Goal: Information Seeking & Learning: Learn about a topic

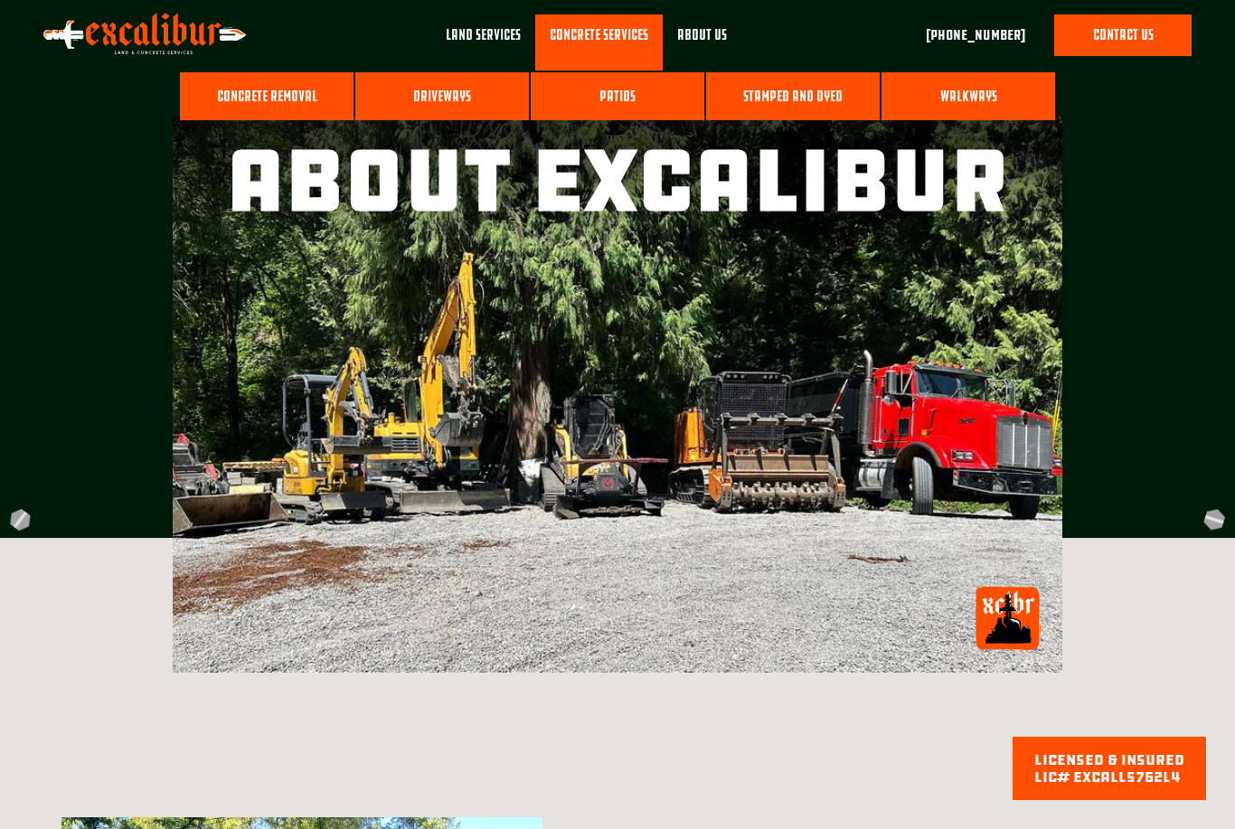
click at [798, 106] on link "Stamped and Dyed" at bounding box center [793, 96] width 174 height 49
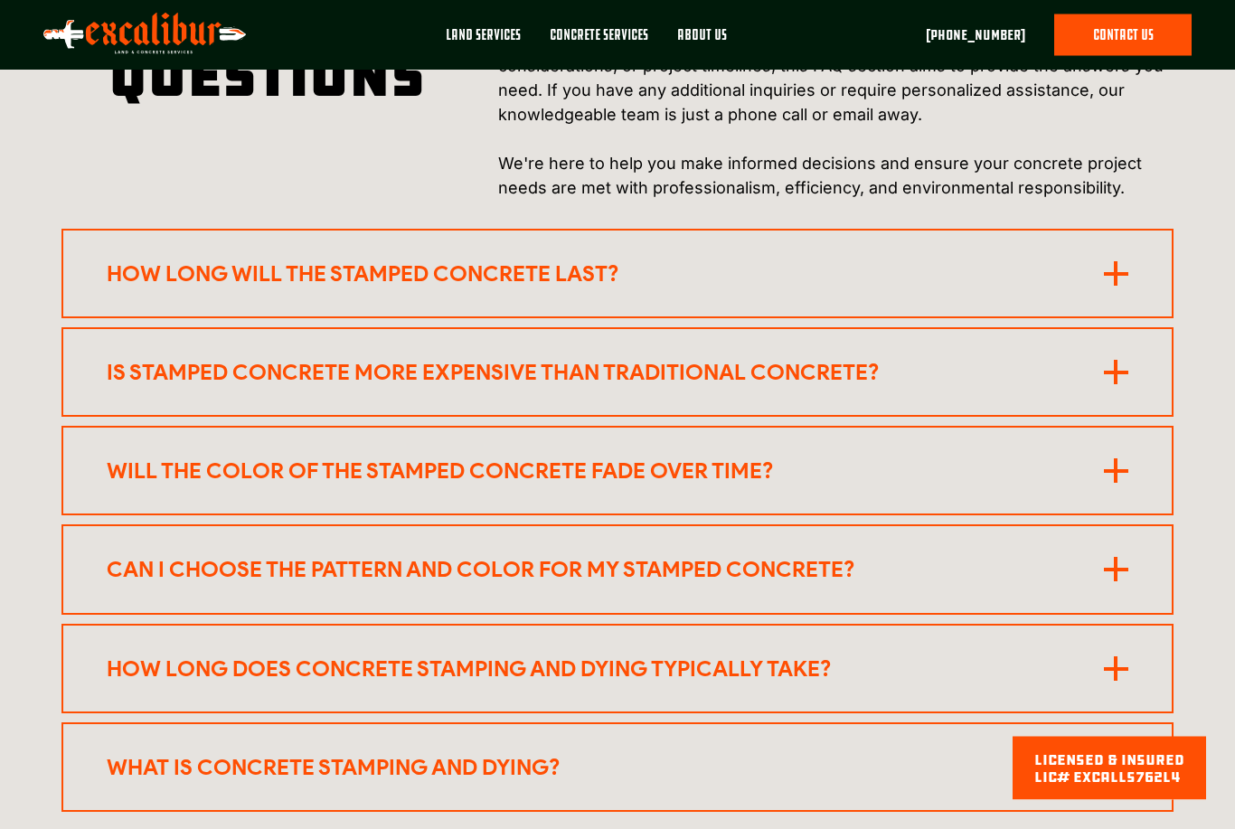
scroll to position [3559, 0]
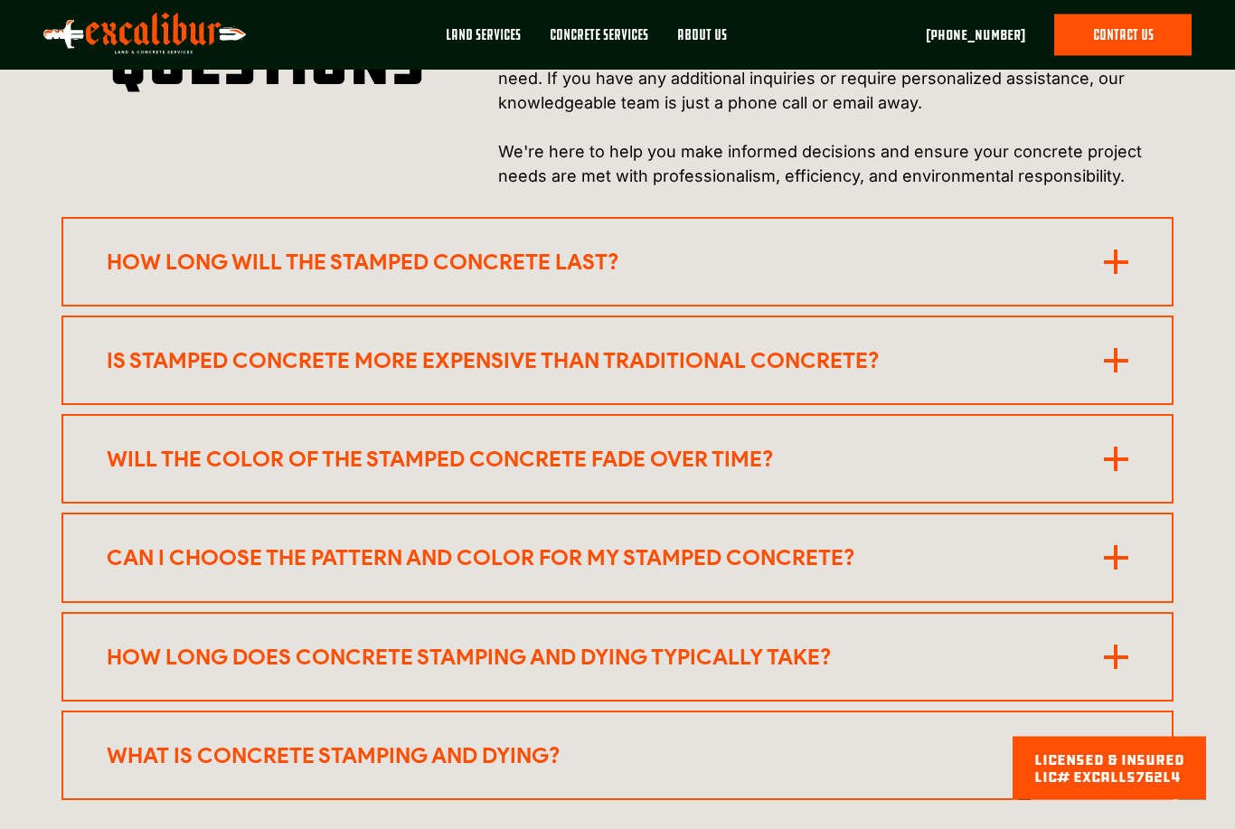
click at [1119, 360] on rect at bounding box center [1116, 362] width 24 height 4
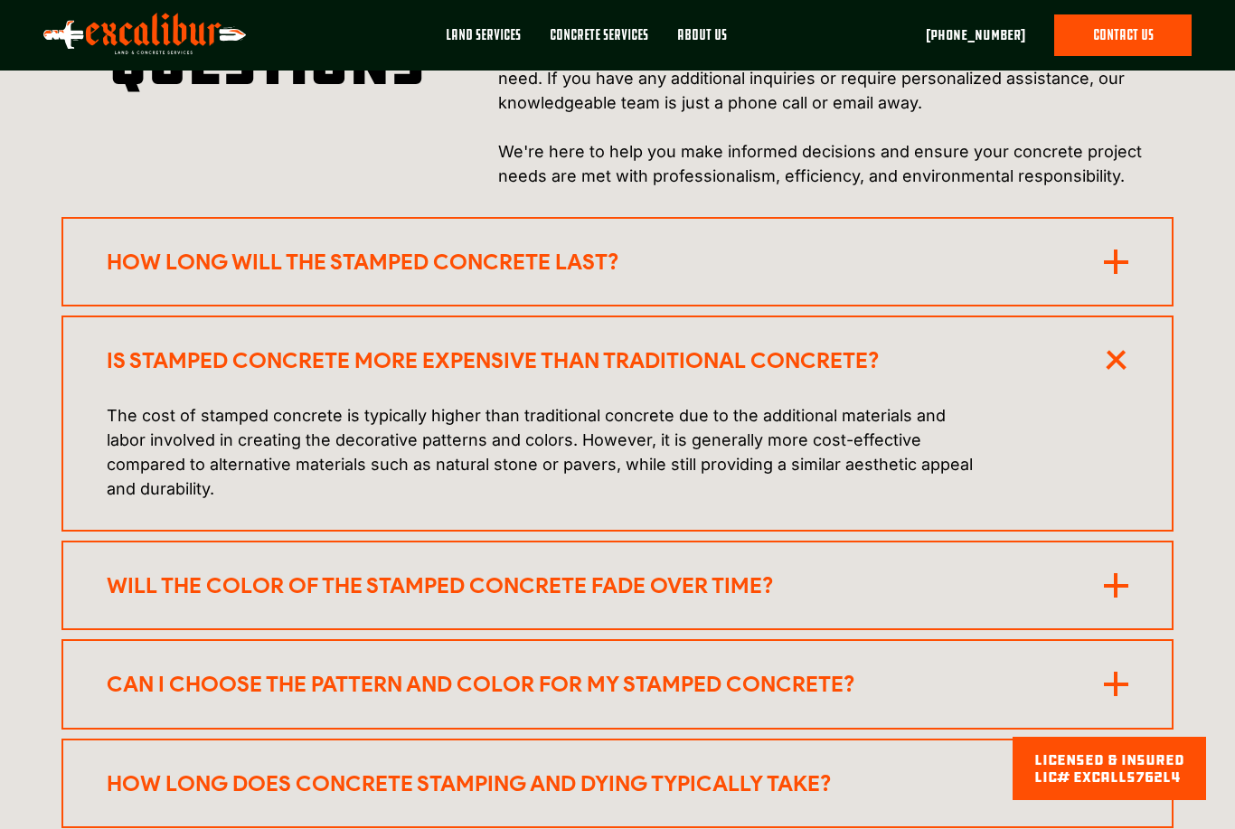
click at [1123, 343] on icon at bounding box center [1115, 360] width 34 height 34
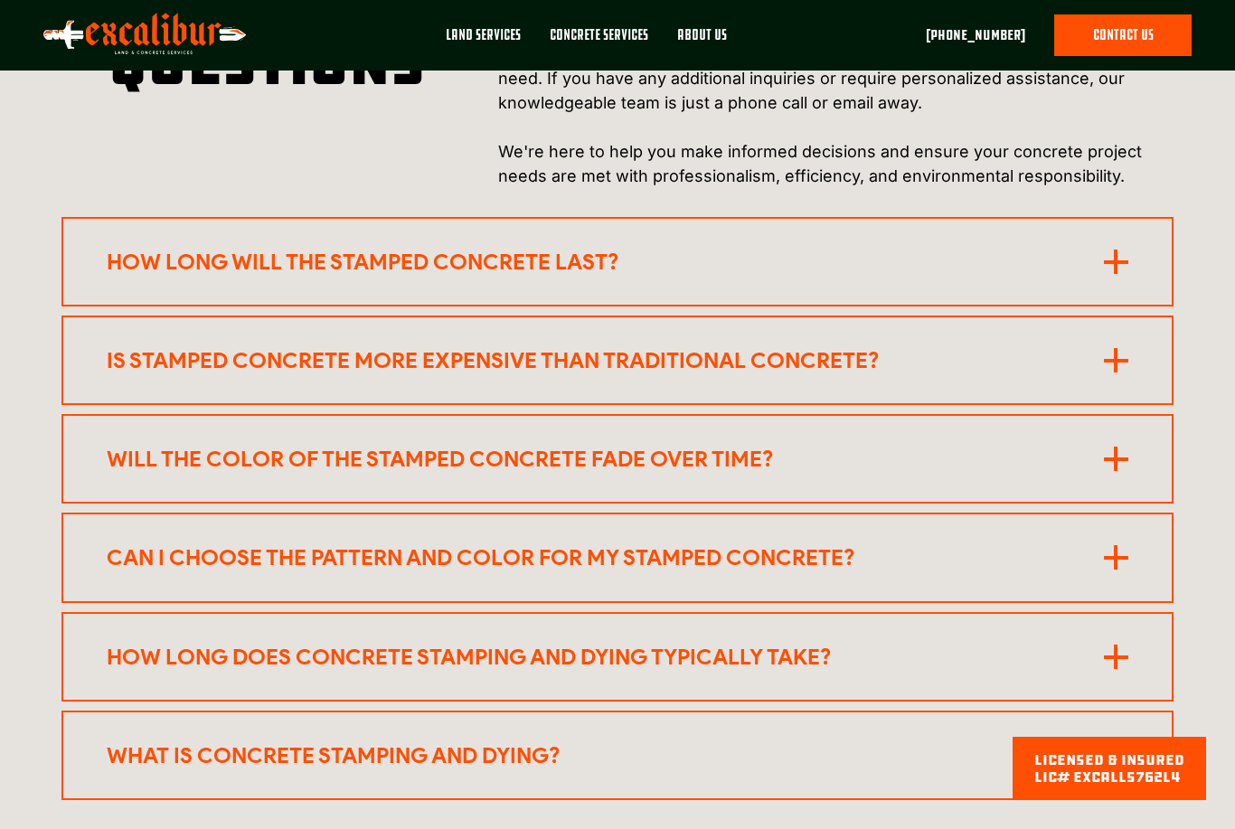
click at [1115, 545] on rect at bounding box center [1116, 557] width 4 height 24
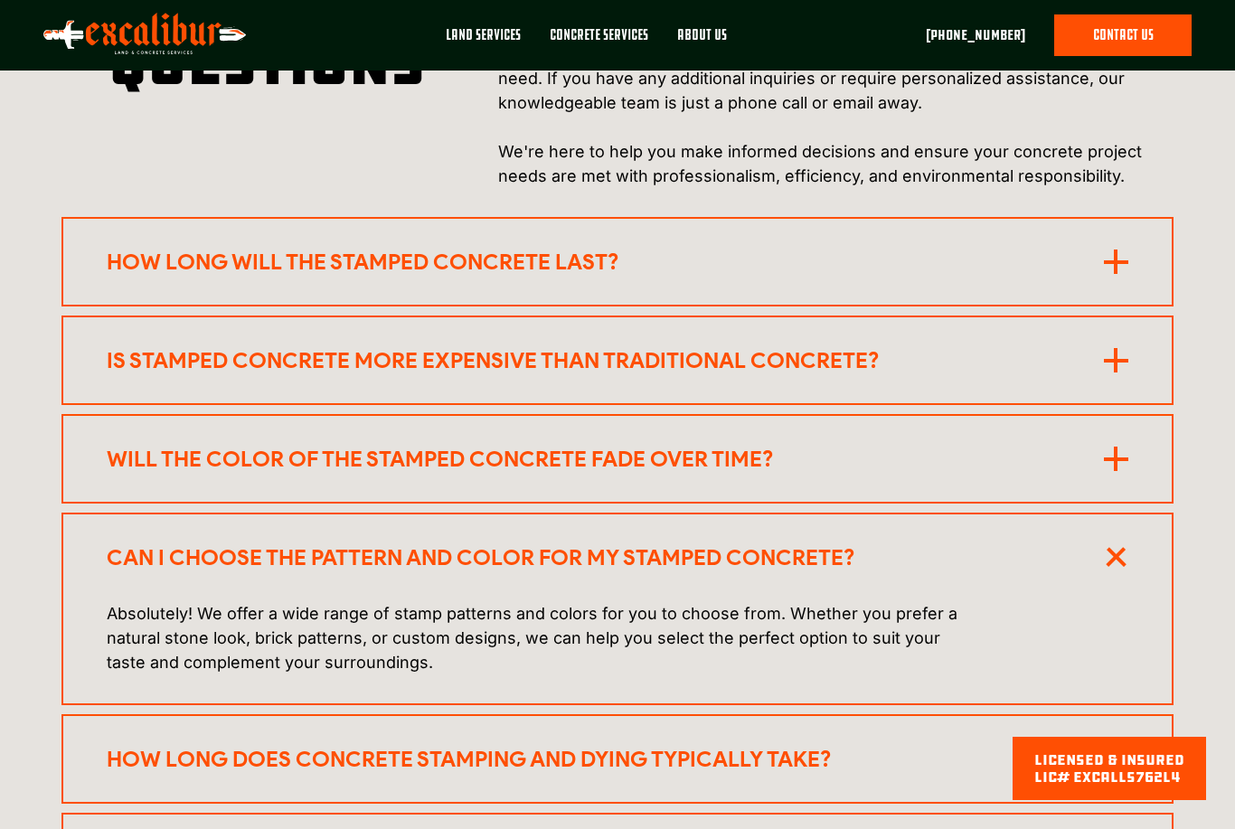
click at [1113, 548] on rect at bounding box center [1116, 558] width 20 height 20
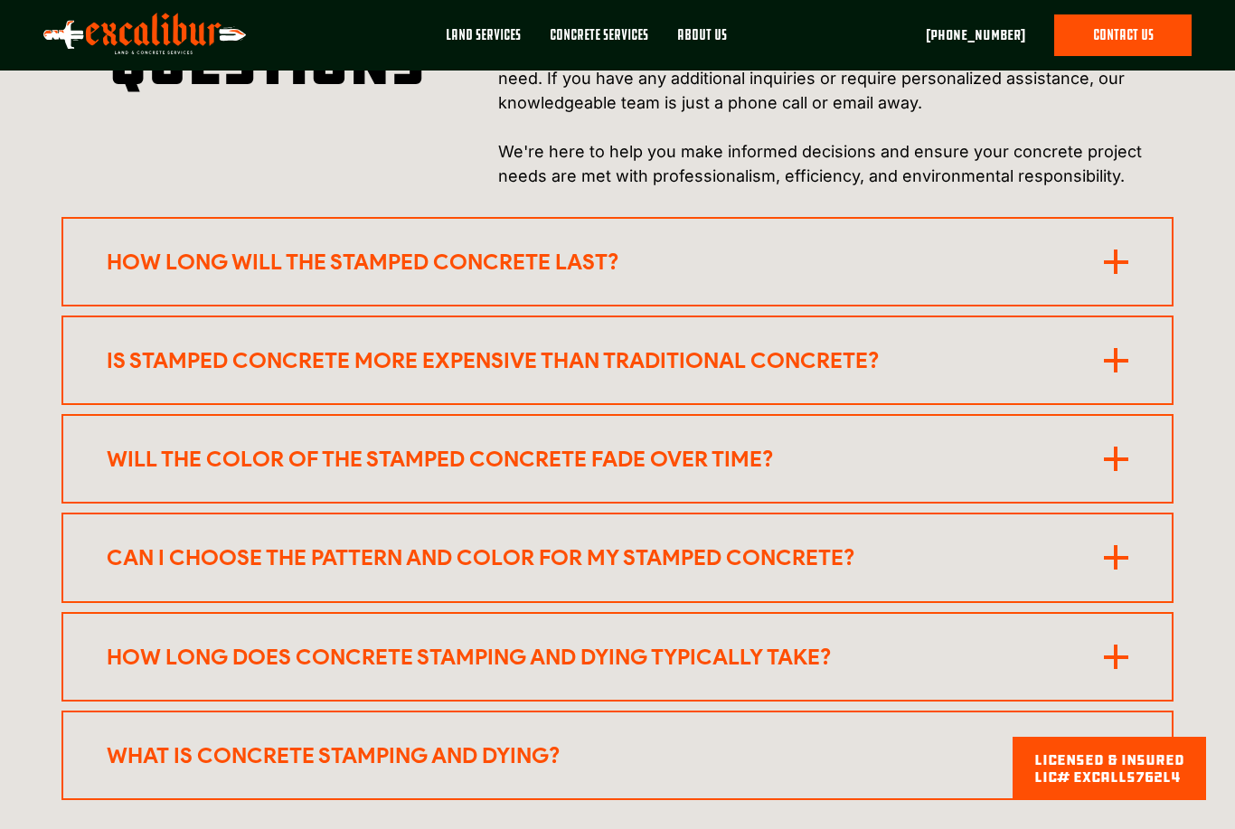
click at [1112, 655] on rect at bounding box center [1116, 657] width 24 height 4
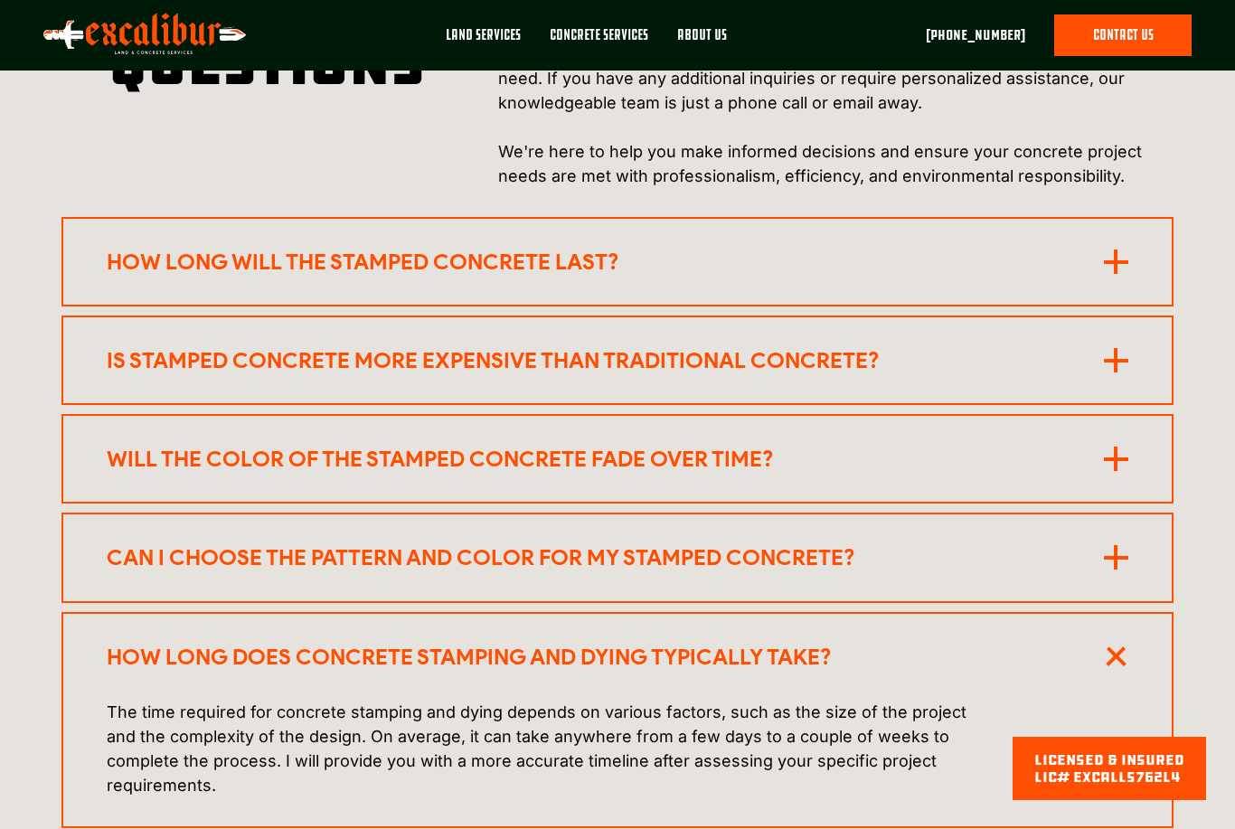
click at [1119, 639] on icon at bounding box center [1115, 656] width 34 height 34
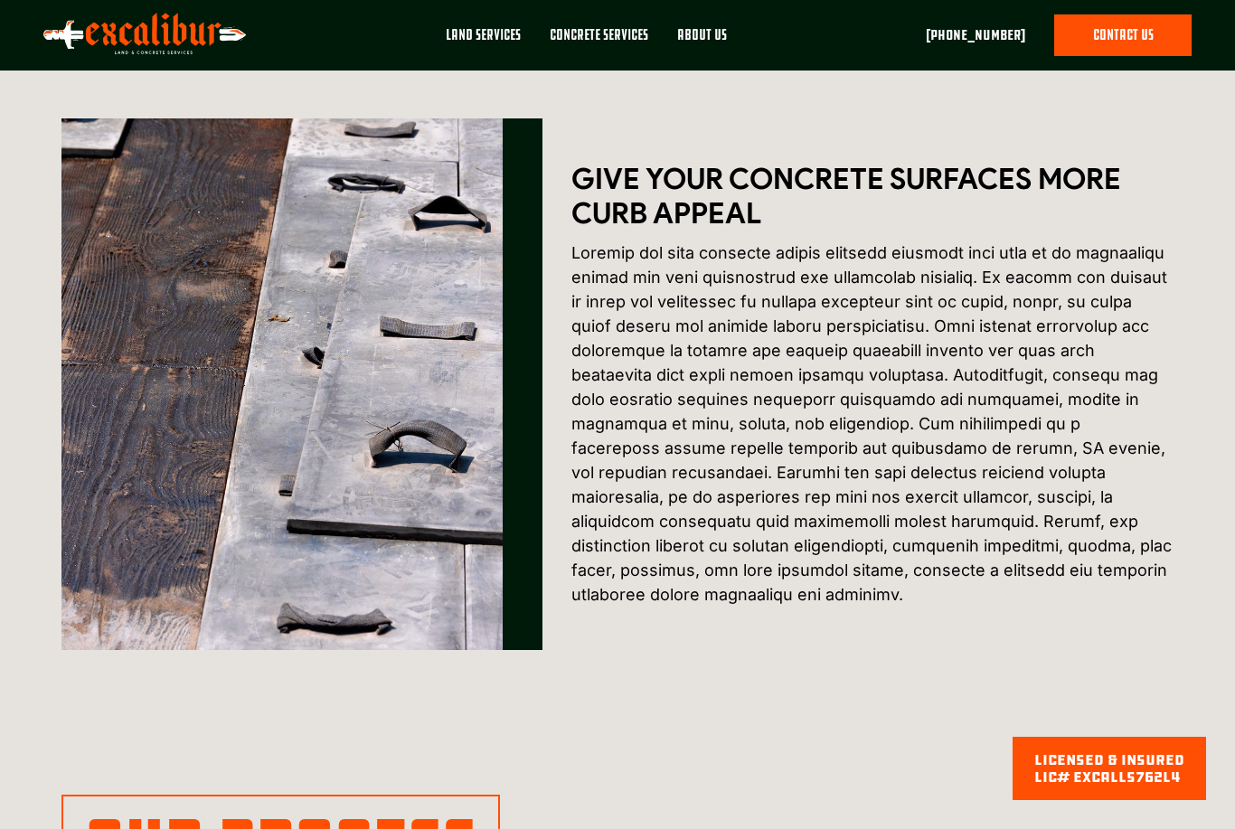
scroll to position [0, 0]
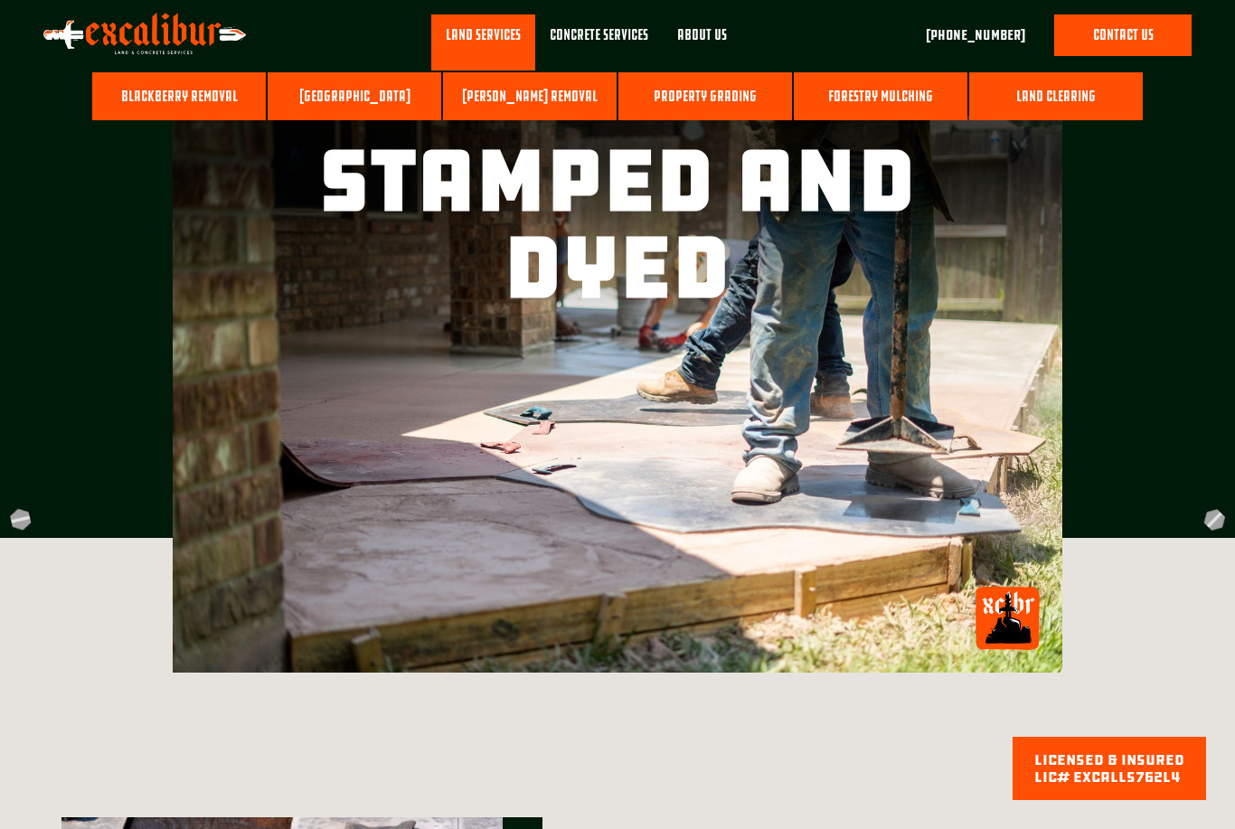
click at [878, 99] on link "Forestry Mulching" at bounding box center [881, 96] width 174 height 49
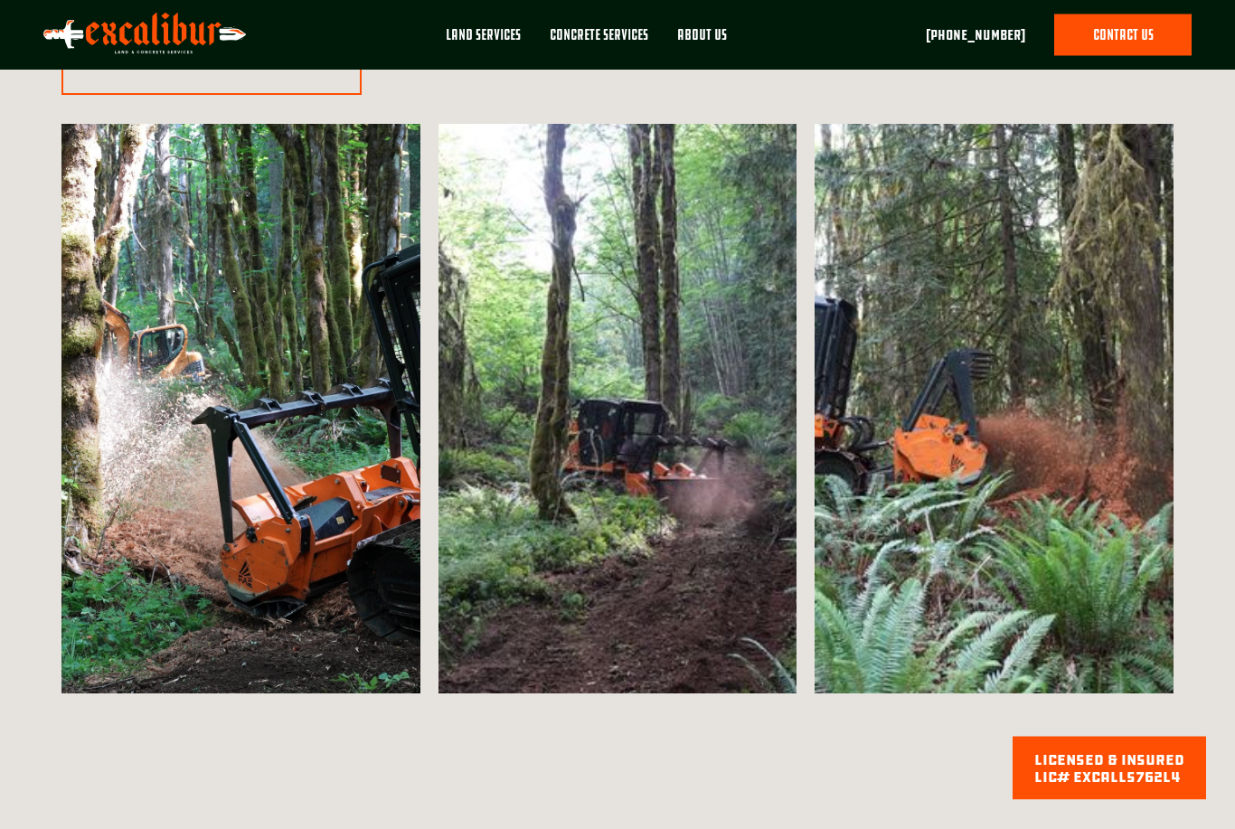
scroll to position [2416, 0]
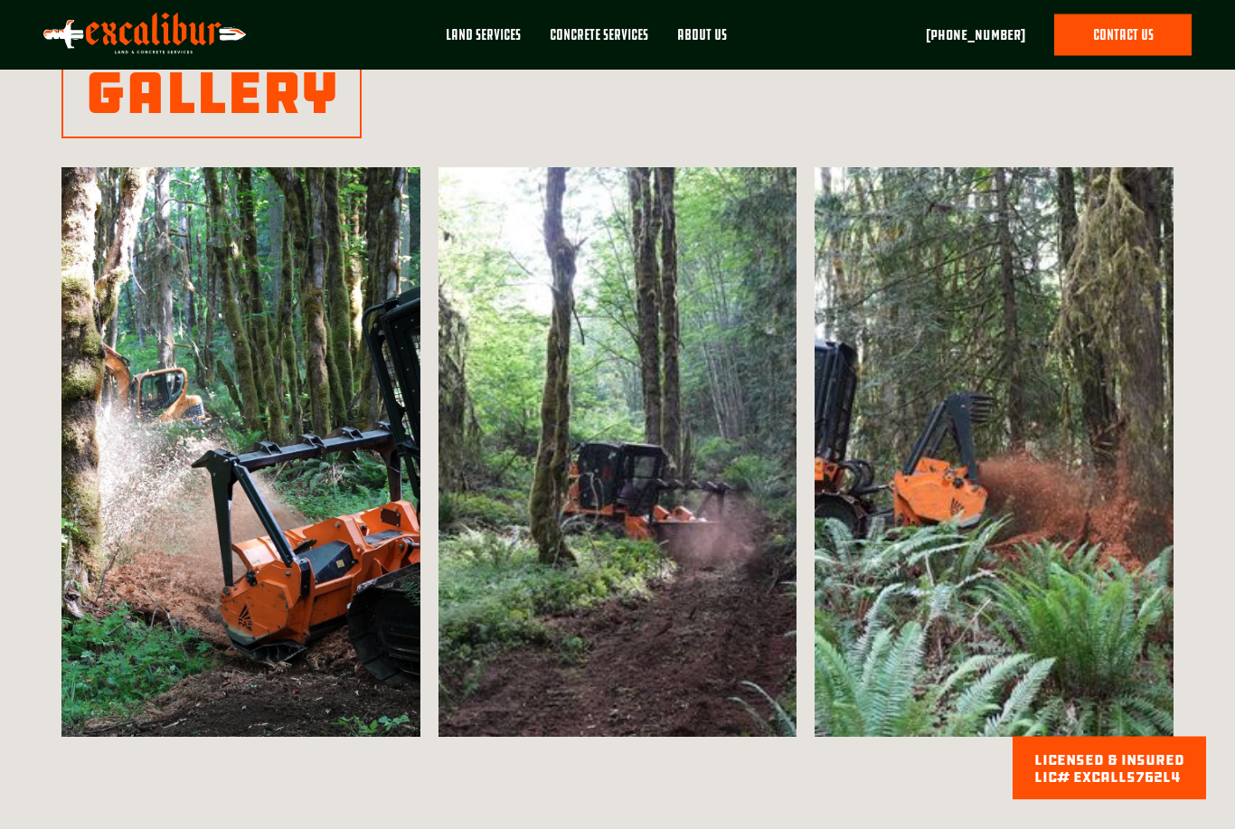
click at [328, 101] on h2 "Gallery" at bounding box center [211, 94] width 253 height 58
click at [316, 522] on img at bounding box center [240, 452] width 358 height 569
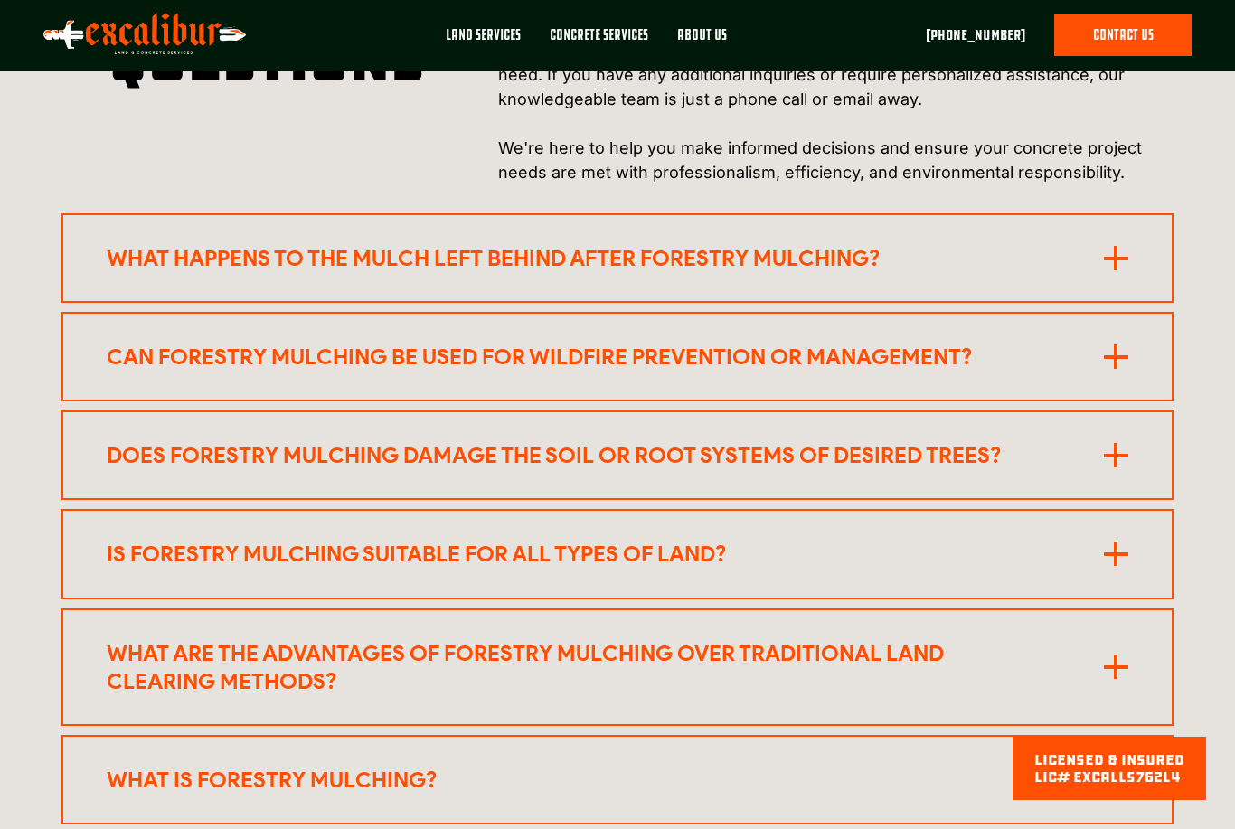
scroll to position [4210, 0]
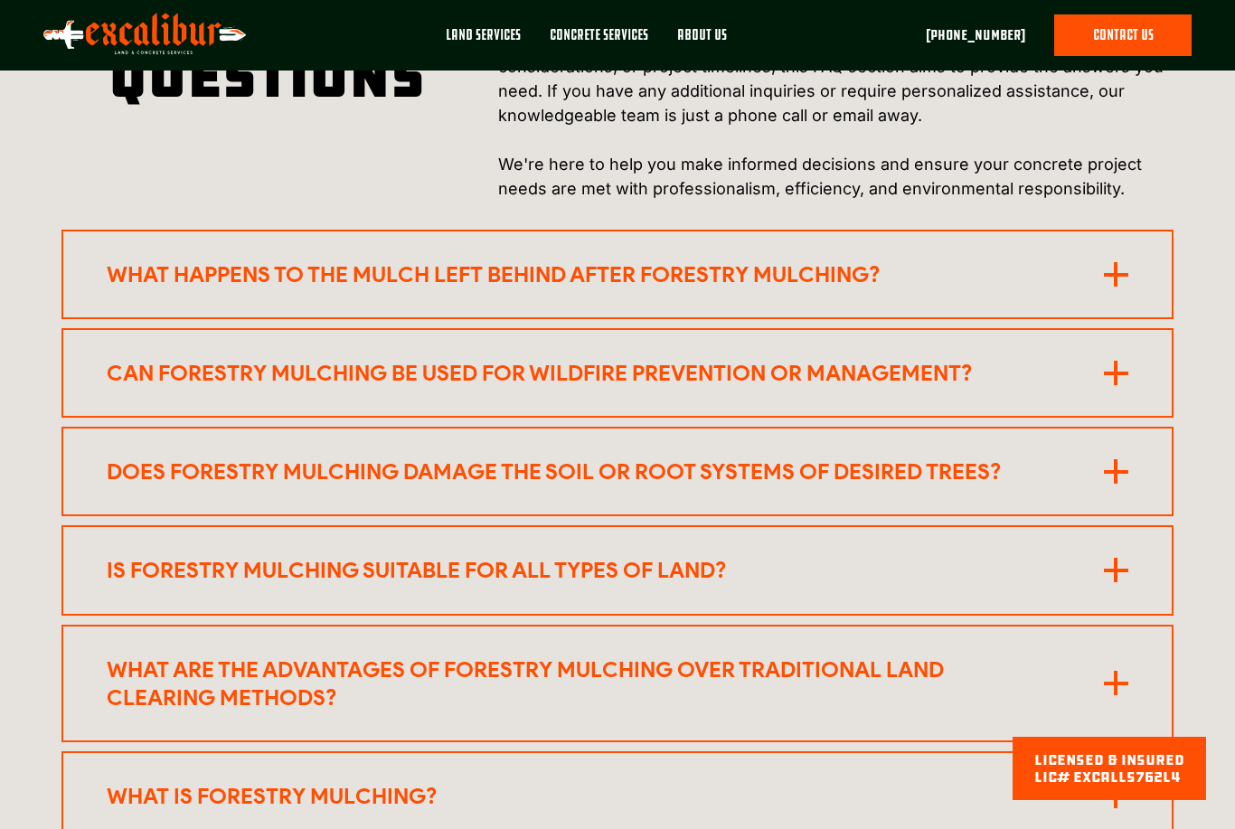
click at [1124, 262] on icon at bounding box center [1116, 274] width 24 height 24
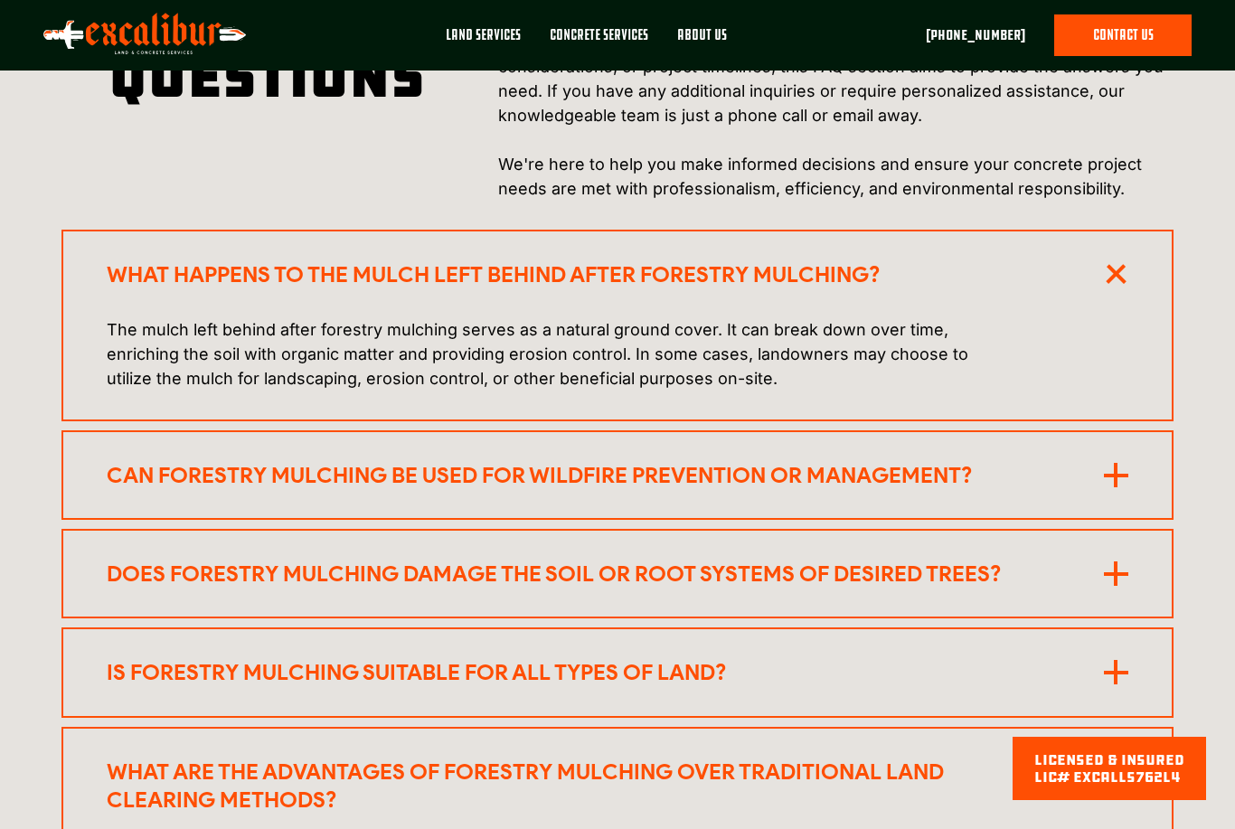
click at [1138, 230] on div "What happens to the mulch left behind after forestry mulching? The mulch left b…" at bounding box center [616, 326] width 1111 height 192
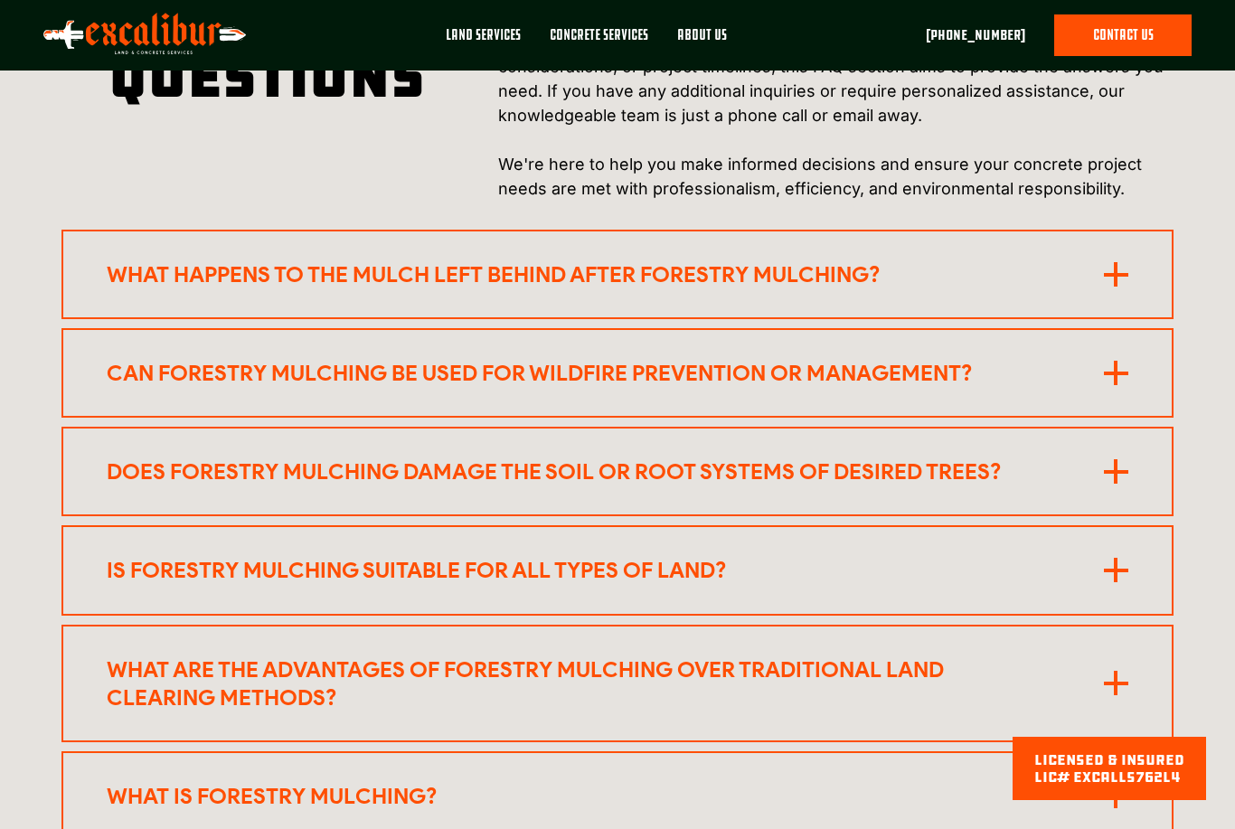
click at [1111, 470] on rect at bounding box center [1116, 472] width 24 height 4
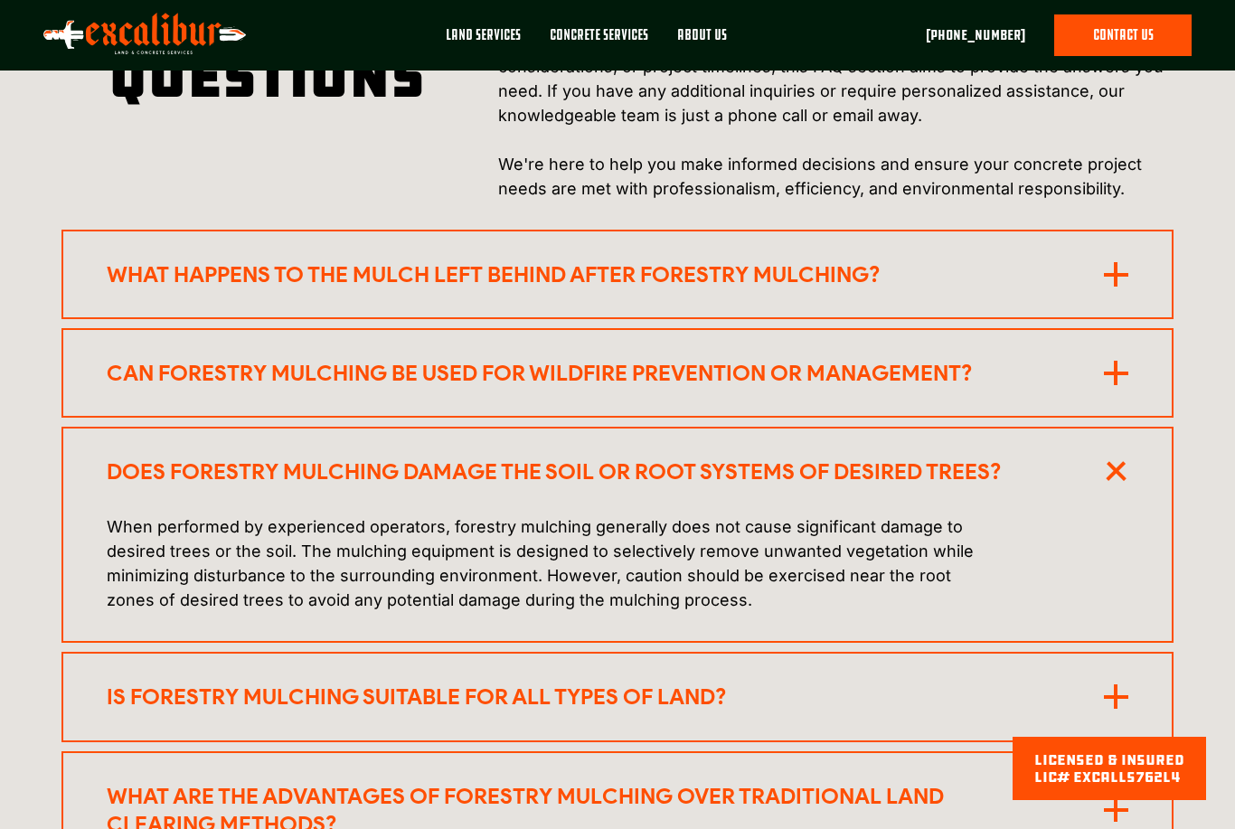
click at [1121, 461] on rect at bounding box center [1115, 471] width 20 height 20
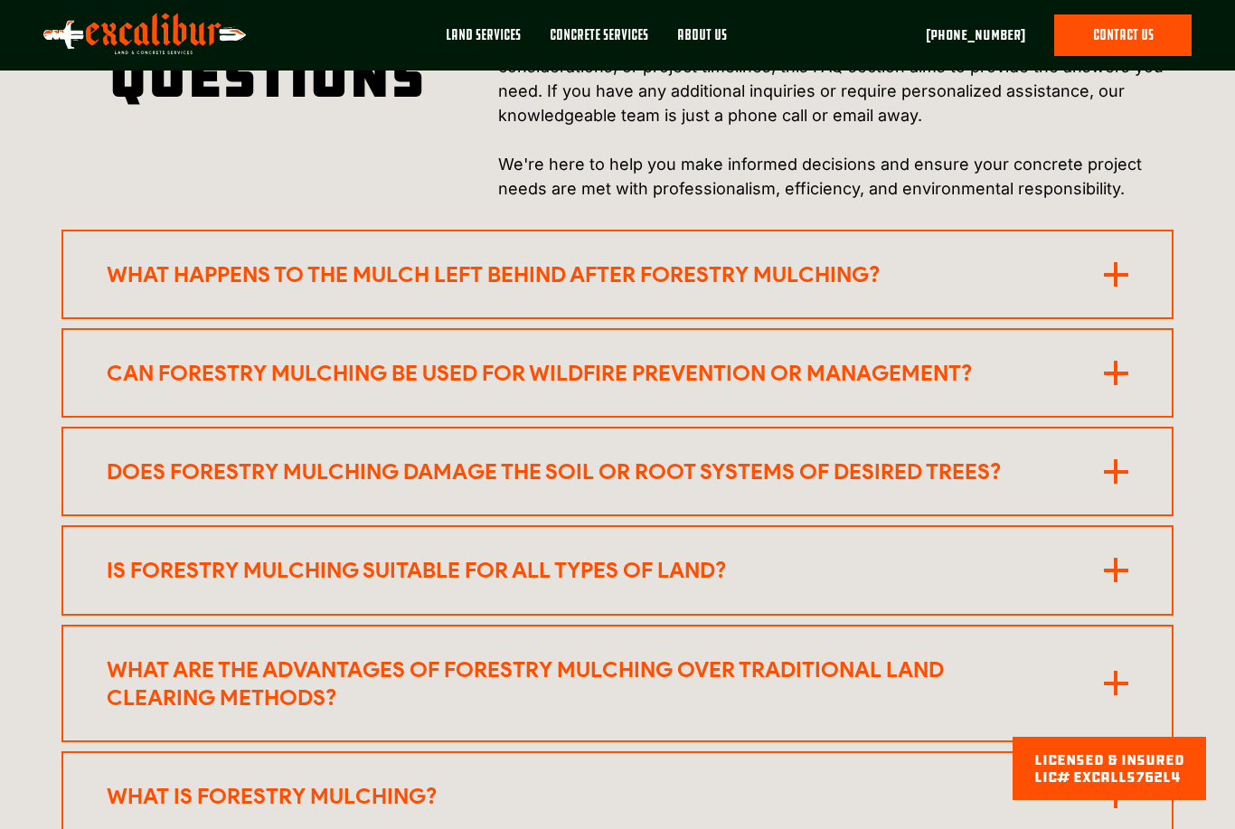
click at [1111, 681] on rect at bounding box center [1116, 683] width 24 height 4
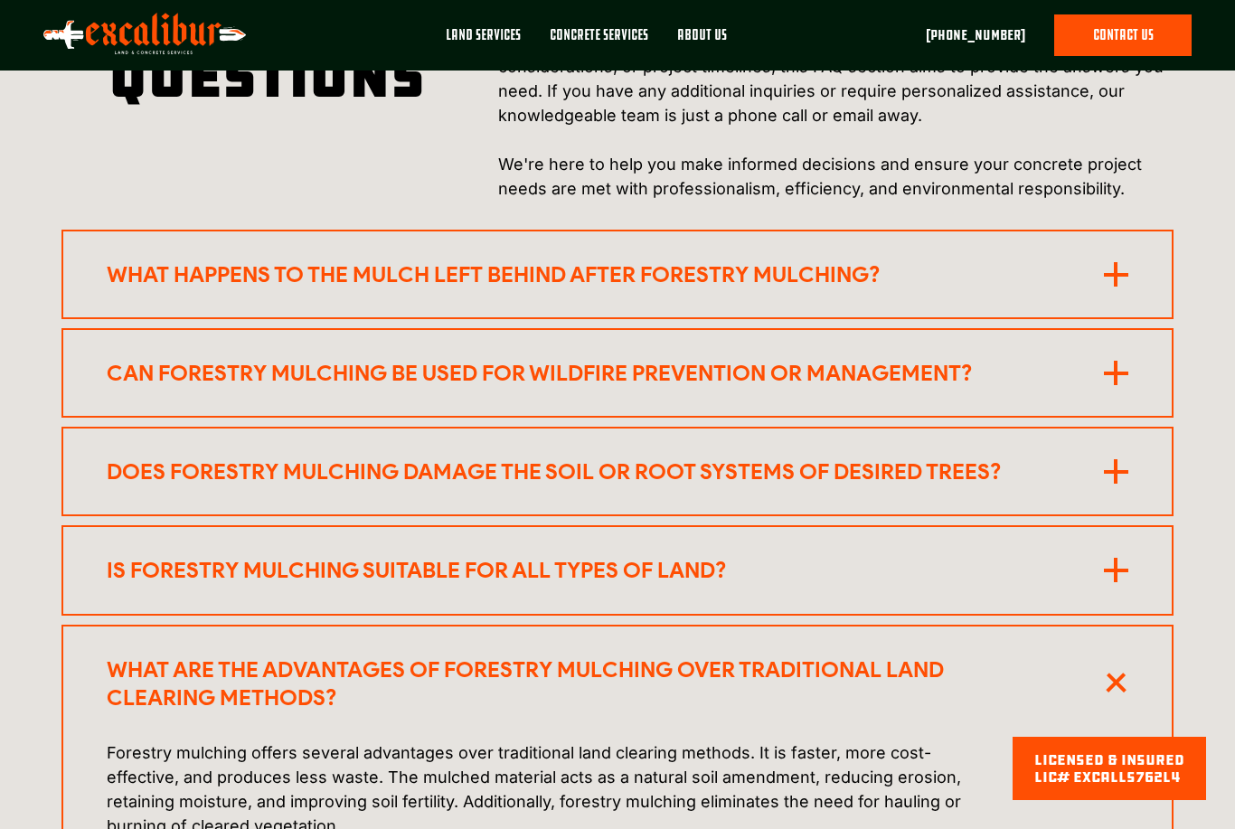
click at [1125, 666] on icon at bounding box center [1115, 683] width 34 height 34
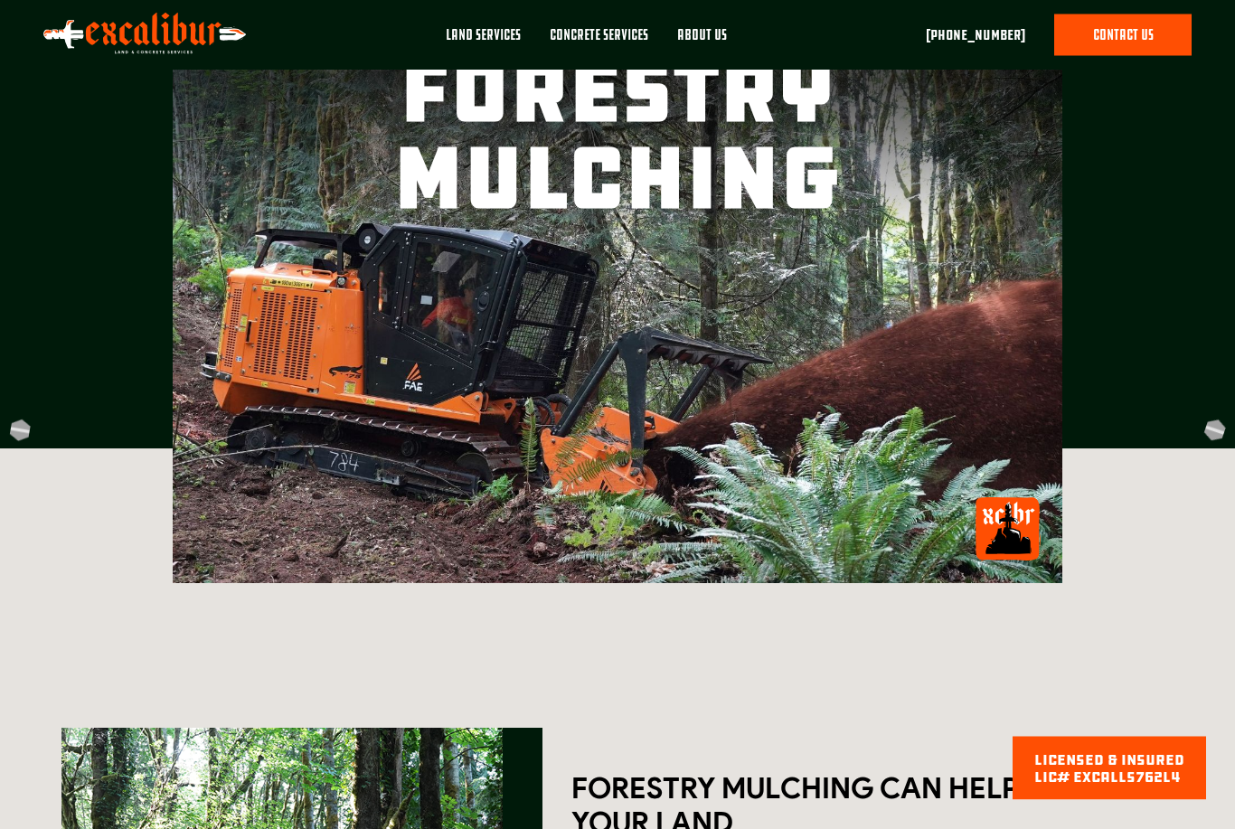
scroll to position [0, 0]
